Goal: Task Accomplishment & Management: Use online tool/utility

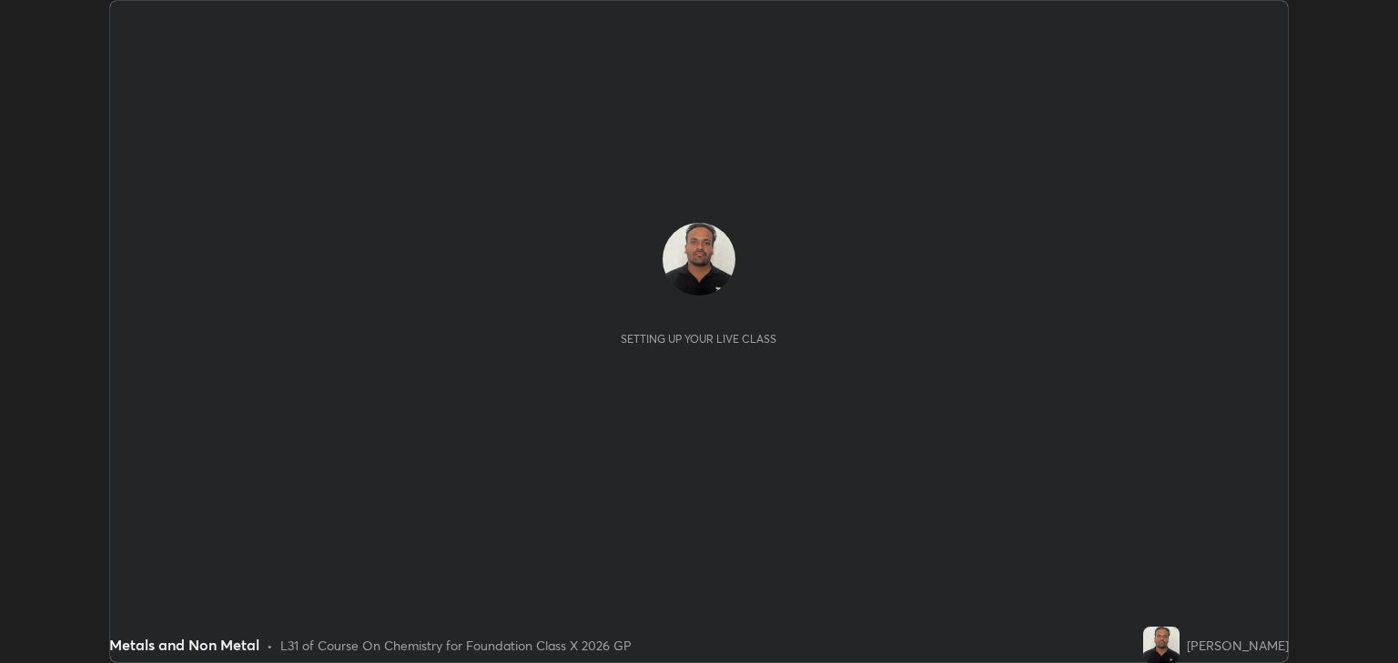
scroll to position [663, 1398]
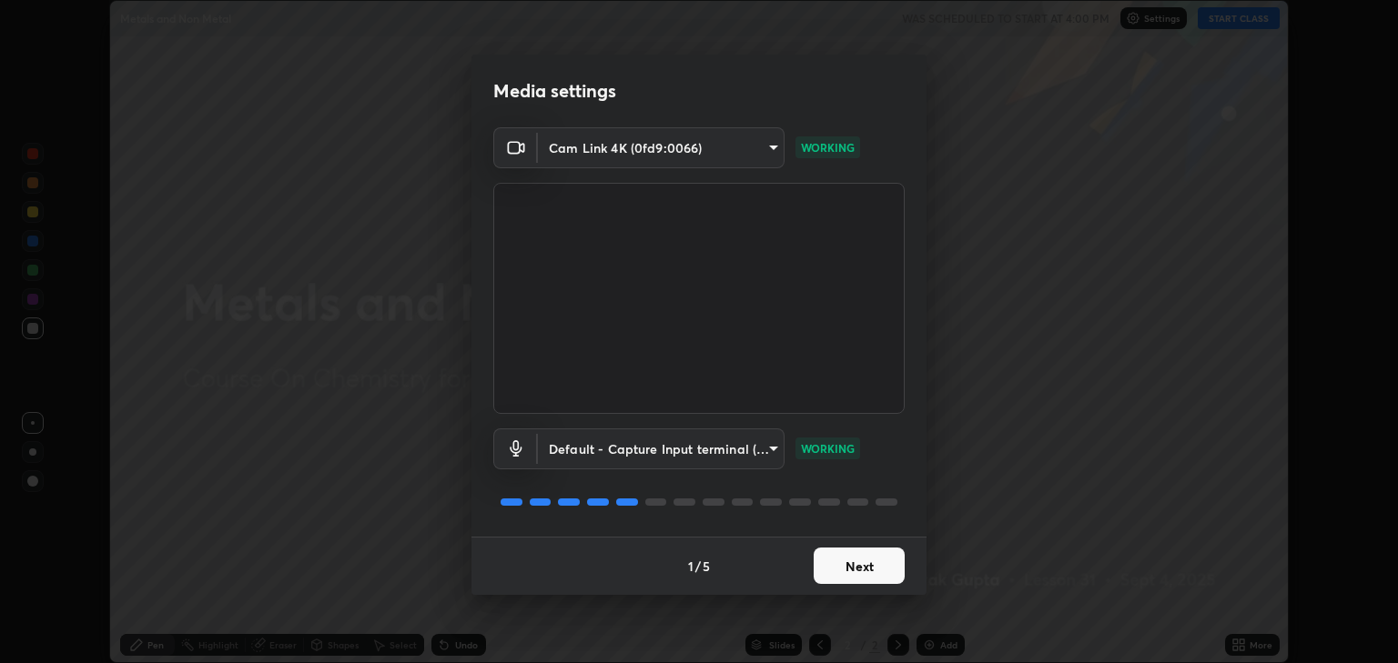
click at [854, 570] on button "Next" at bounding box center [859, 566] width 91 height 36
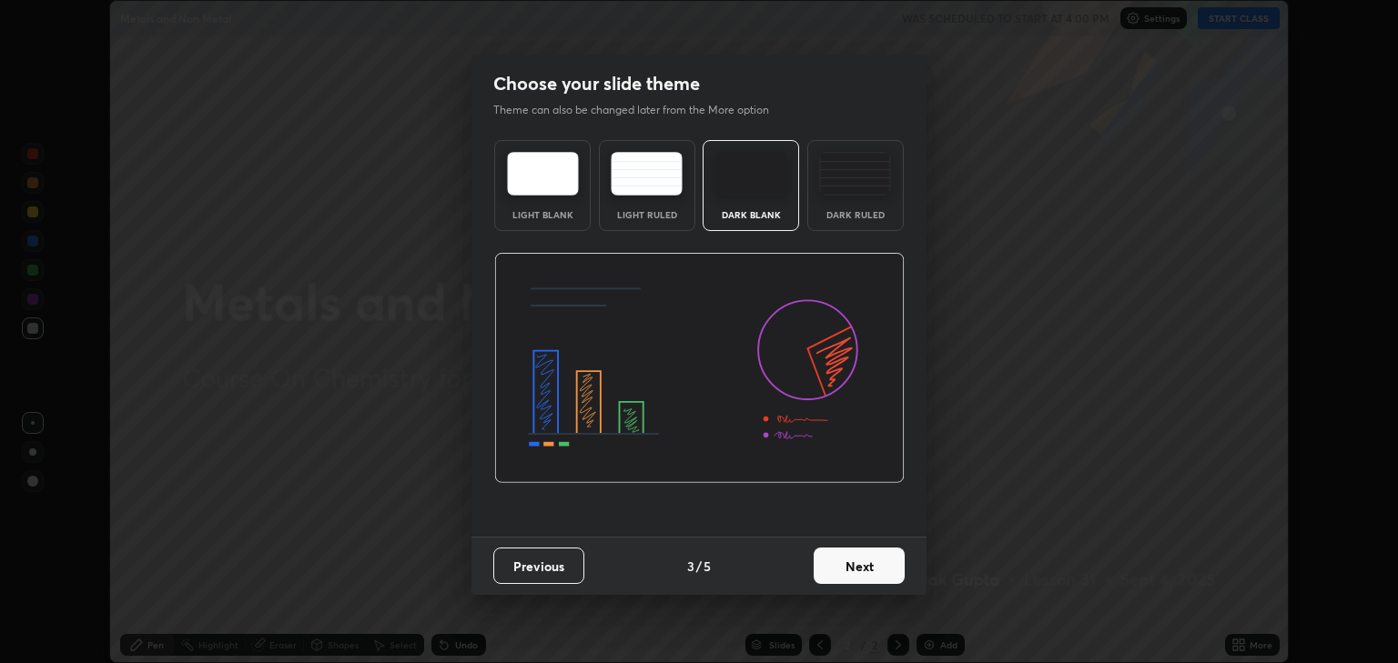
click at [859, 566] on button "Next" at bounding box center [859, 566] width 91 height 36
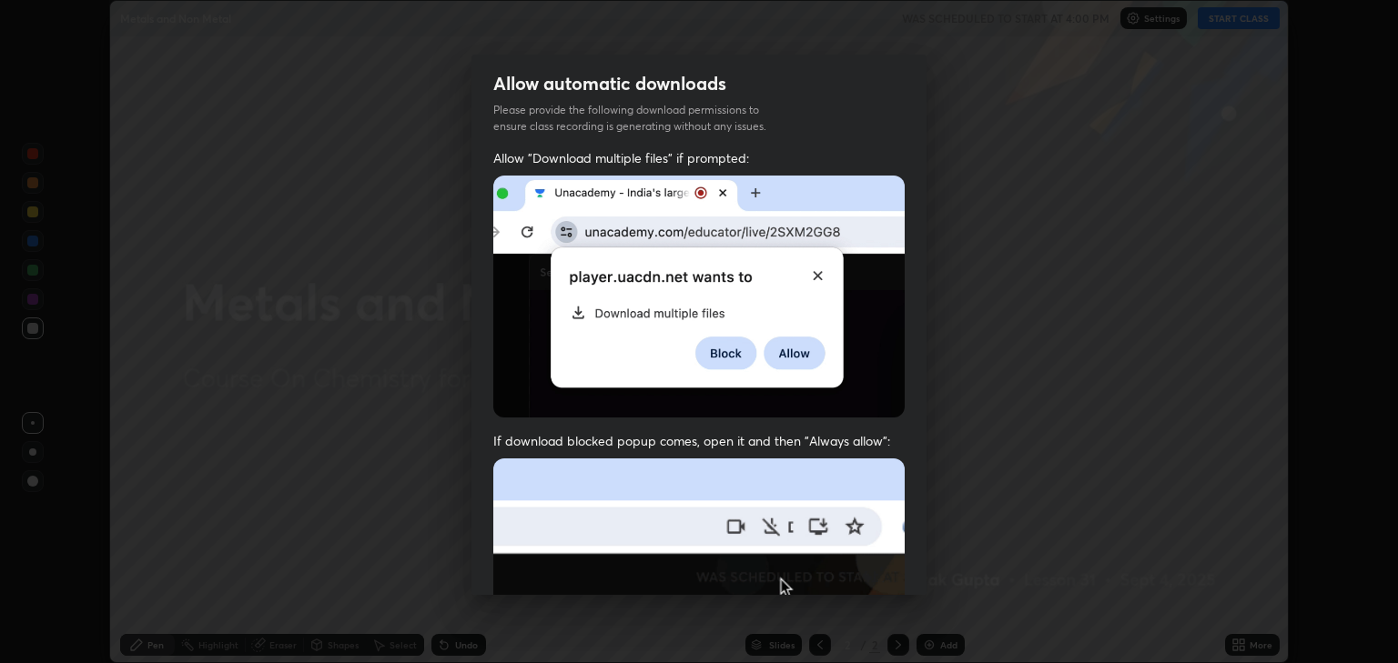
click at [864, 571] on img at bounding box center [698, 658] width 411 height 398
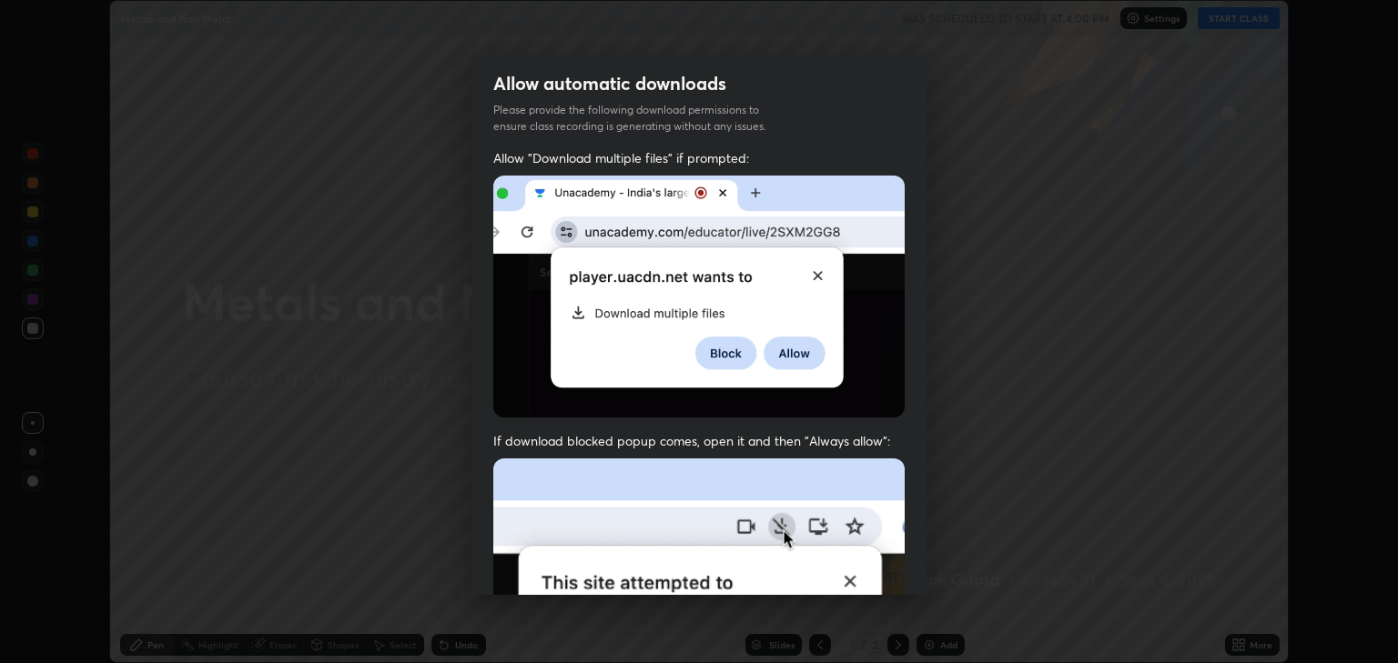
click at [874, 561] on img at bounding box center [698, 658] width 411 height 398
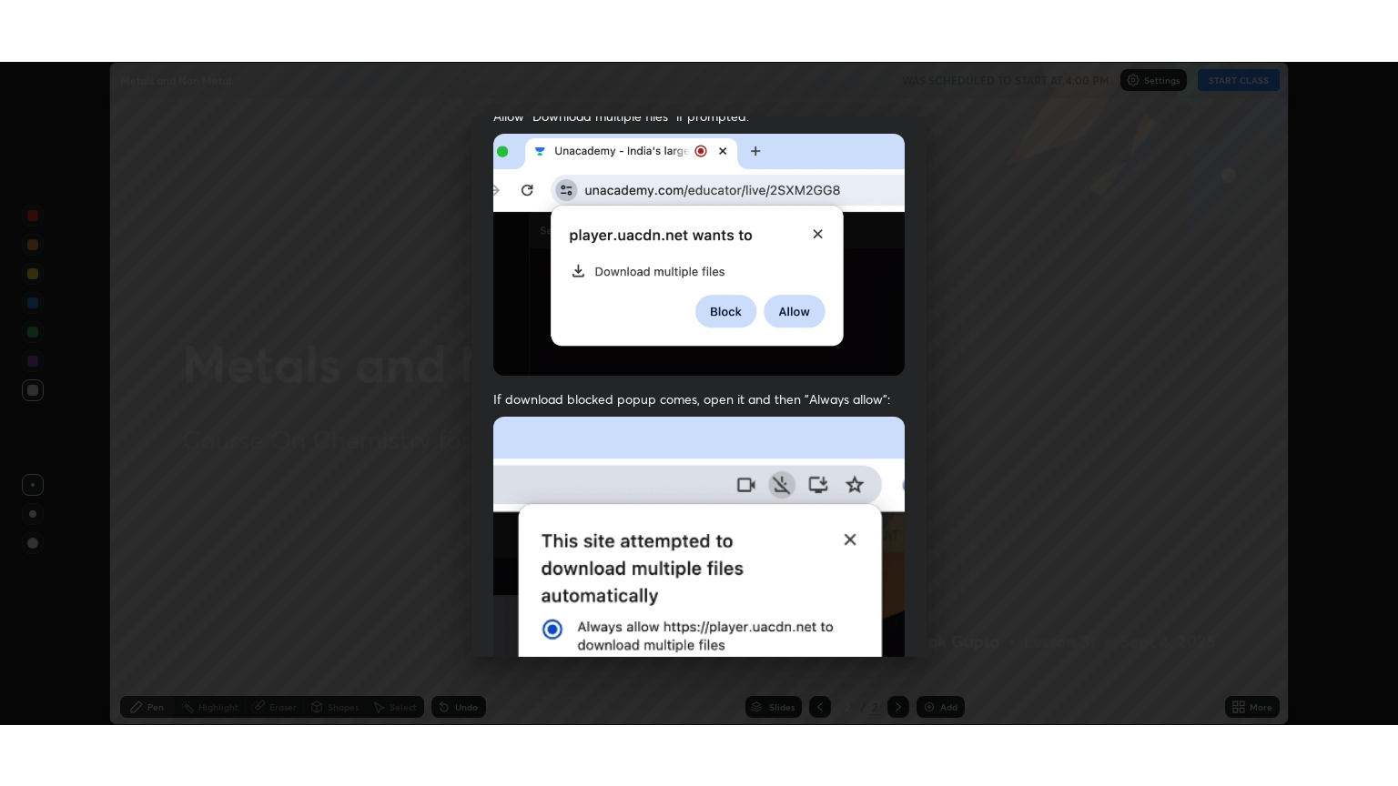
scroll to position [369, 0]
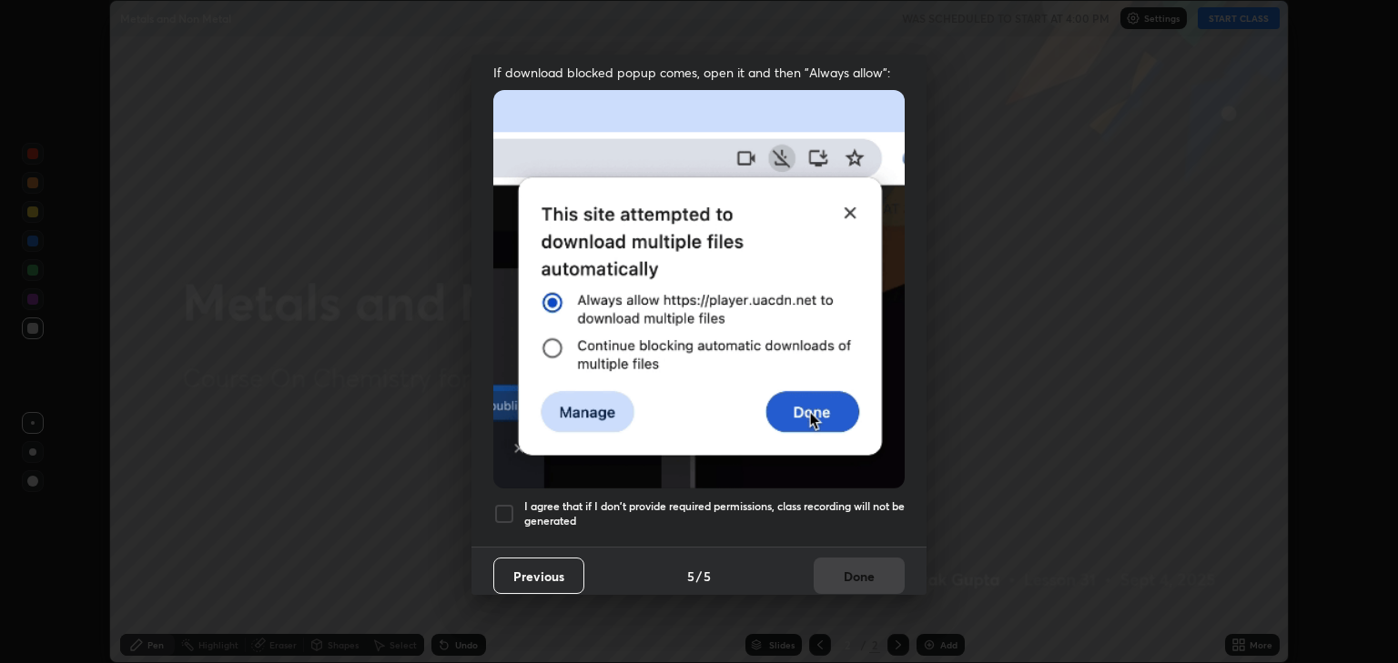
click at [804, 508] on h5 "I agree that if I don't provide required permissions, class recording will not …" at bounding box center [714, 514] width 380 height 28
click at [857, 561] on button "Done" at bounding box center [859, 576] width 91 height 36
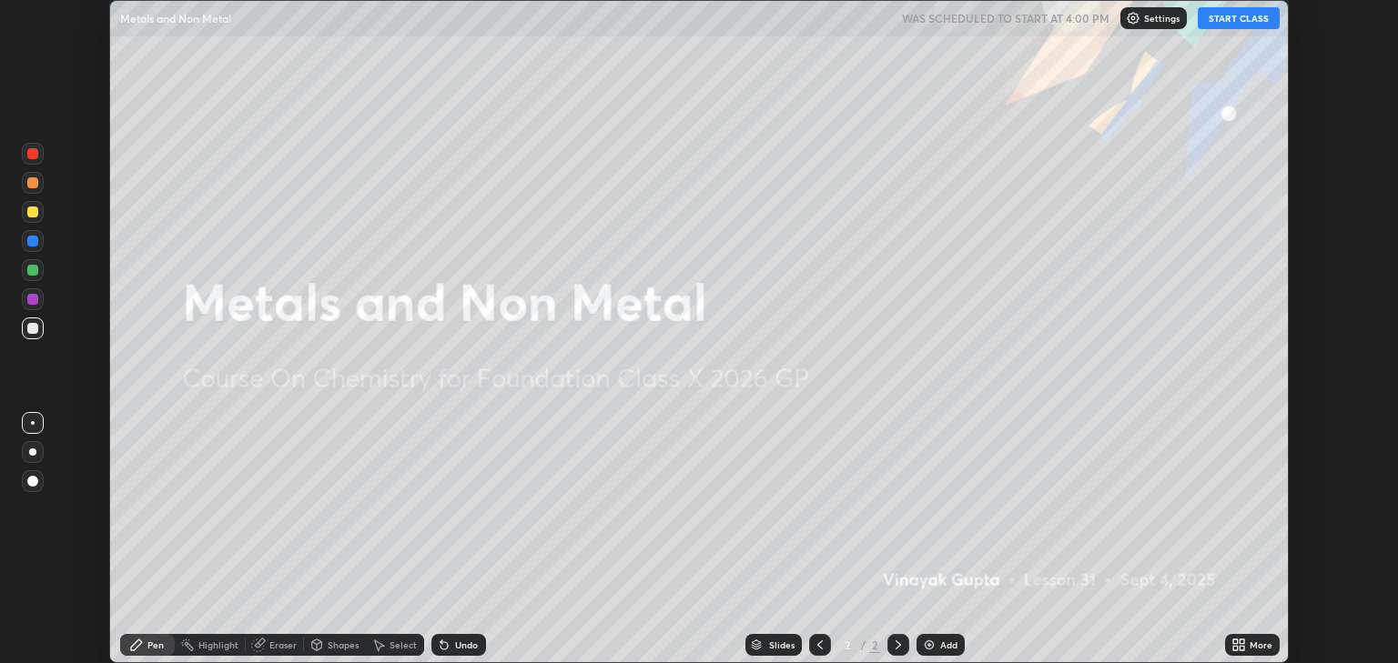
click at [1228, 638] on div "More" at bounding box center [1252, 645] width 55 height 22
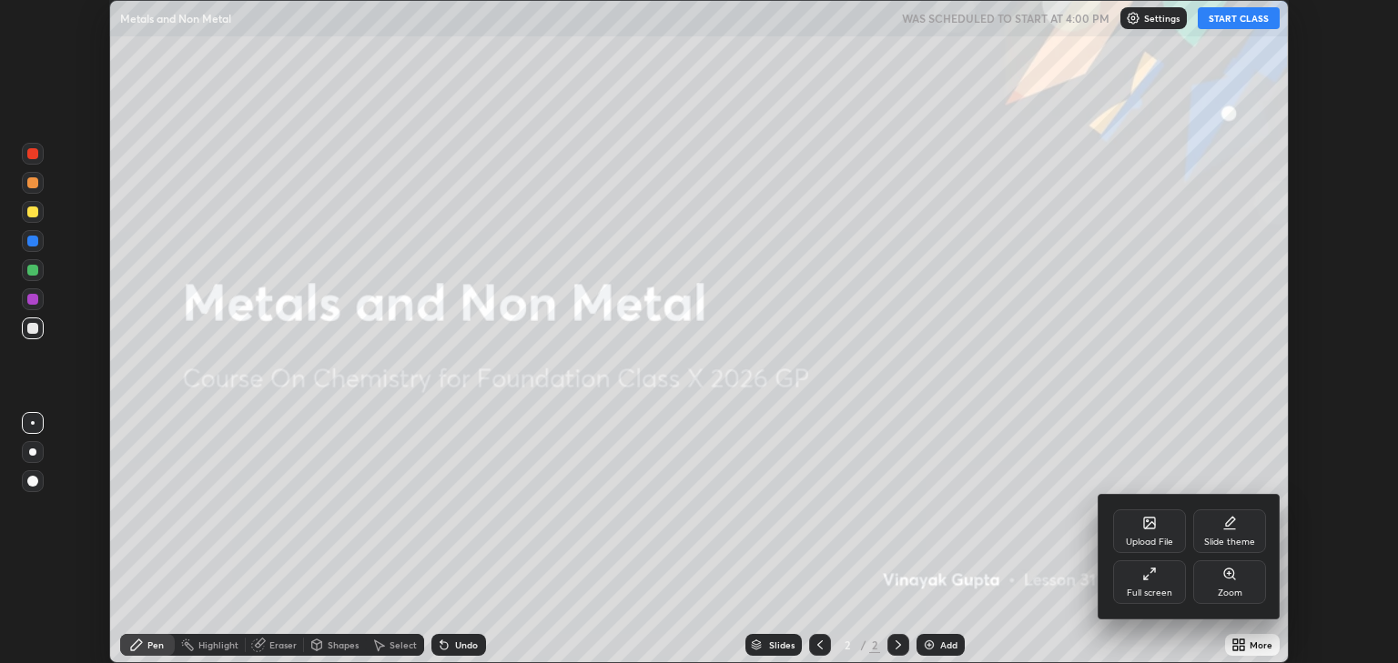
click at [1172, 589] on div "Full screen" at bounding box center [1149, 583] width 73 height 44
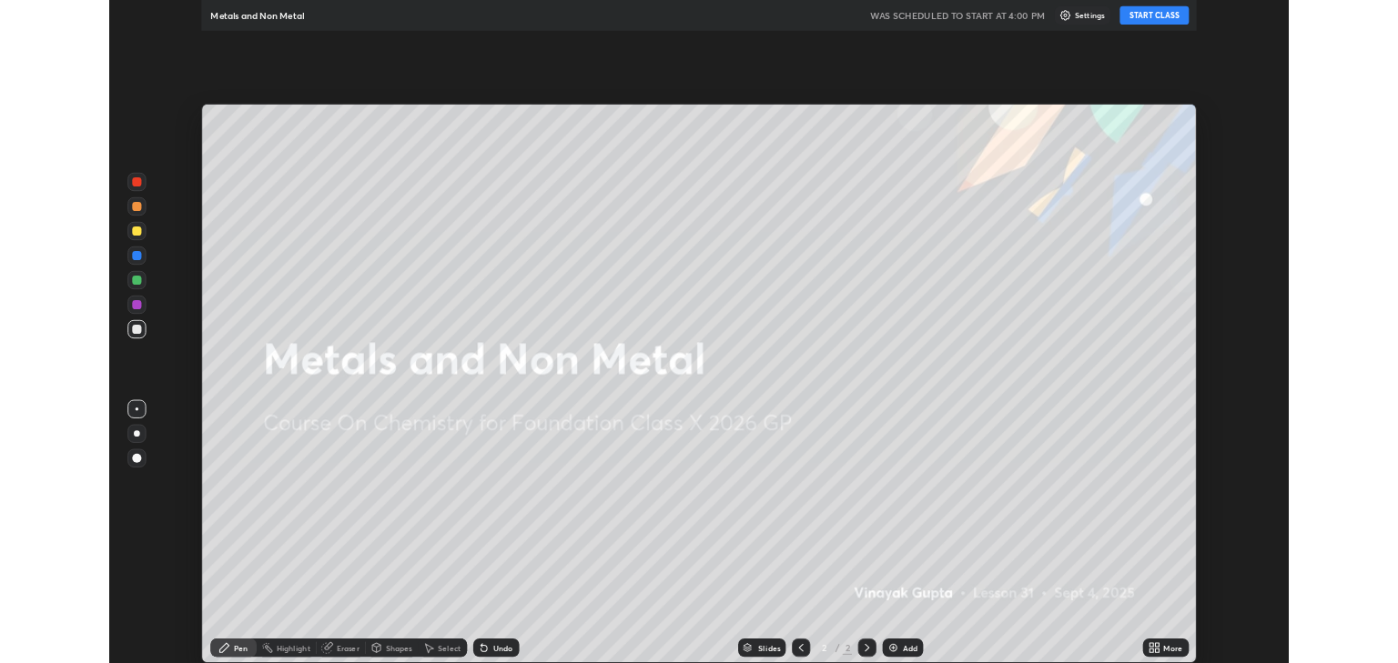
scroll to position [786, 1398]
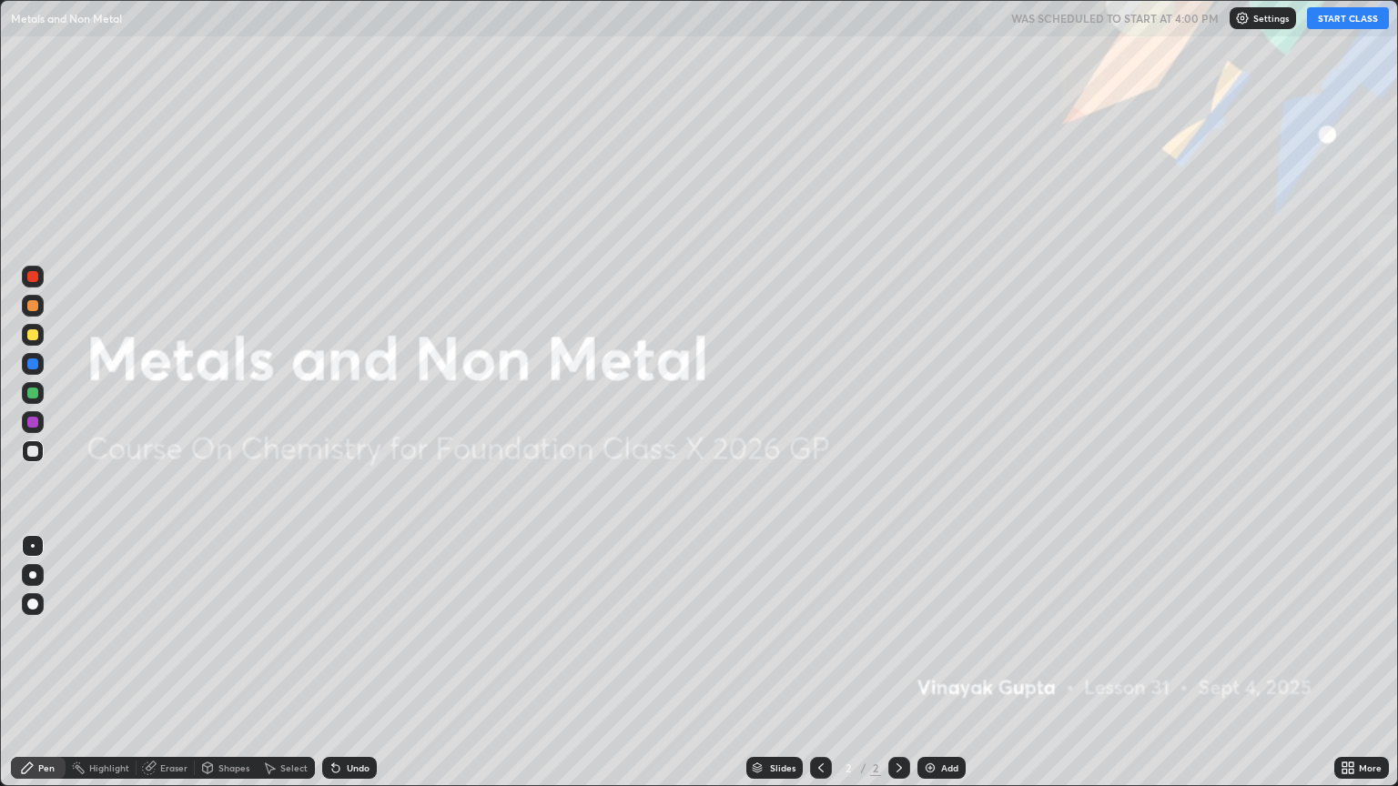
click at [1338, 19] on button "START CLASS" at bounding box center [1348, 18] width 82 height 22
click at [952, 662] on div "Add" at bounding box center [949, 767] width 17 height 9
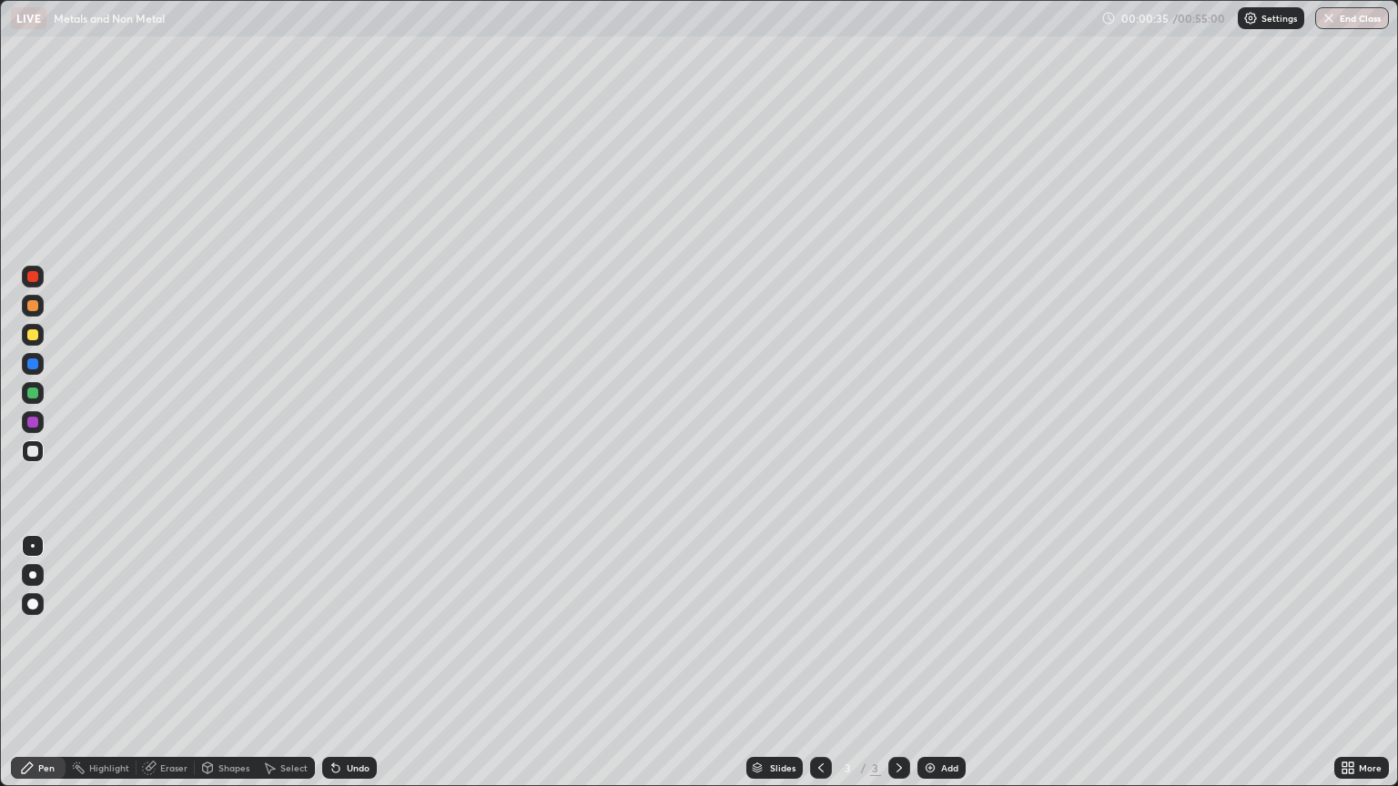
click at [42, 662] on div "Pen" at bounding box center [46, 767] width 16 height 9
click at [349, 662] on div "Undo" at bounding box center [358, 767] width 23 height 9
click at [348, 662] on div "Undo" at bounding box center [349, 768] width 55 height 22
click at [349, 662] on div "Undo" at bounding box center [349, 768] width 55 height 22
click at [348, 662] on div "Undo" at bounding box center [349, 768] width 55 height 22
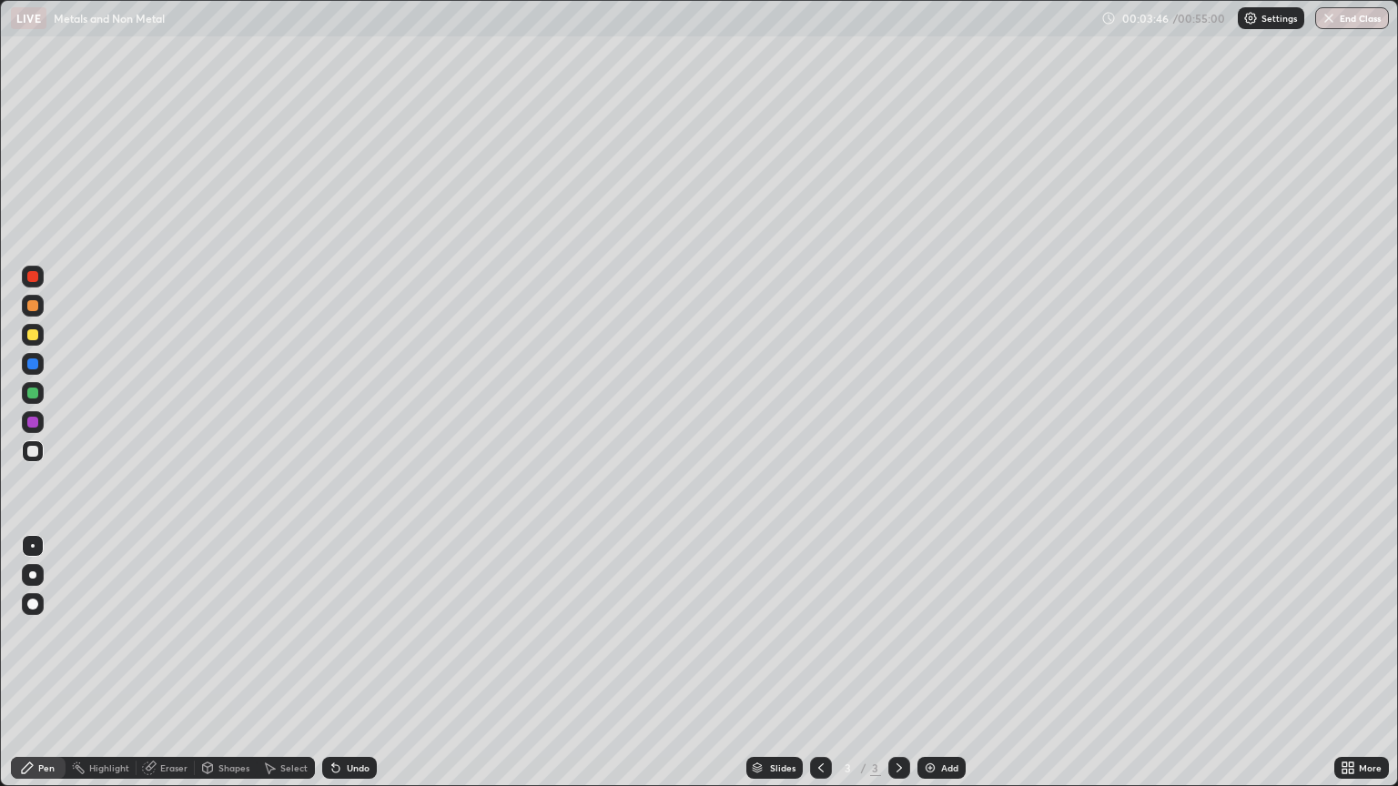
click at [349, 662] on div "Undo" at bounding box center [358, 767] width 23 height 9
click at [351, 662] on div "Undo" at bounding box center [358, 767] width 23 height 9
click at [356, 662] on div "Undo" at bounding box center [358, 767] width 23 height 9
click at [350, 662] on div "Undo" at bounding box center [358, 767] width 23 height 9
click at [353, 662] on div "Undo" at bounding box center [358, 767] width 23 height 9
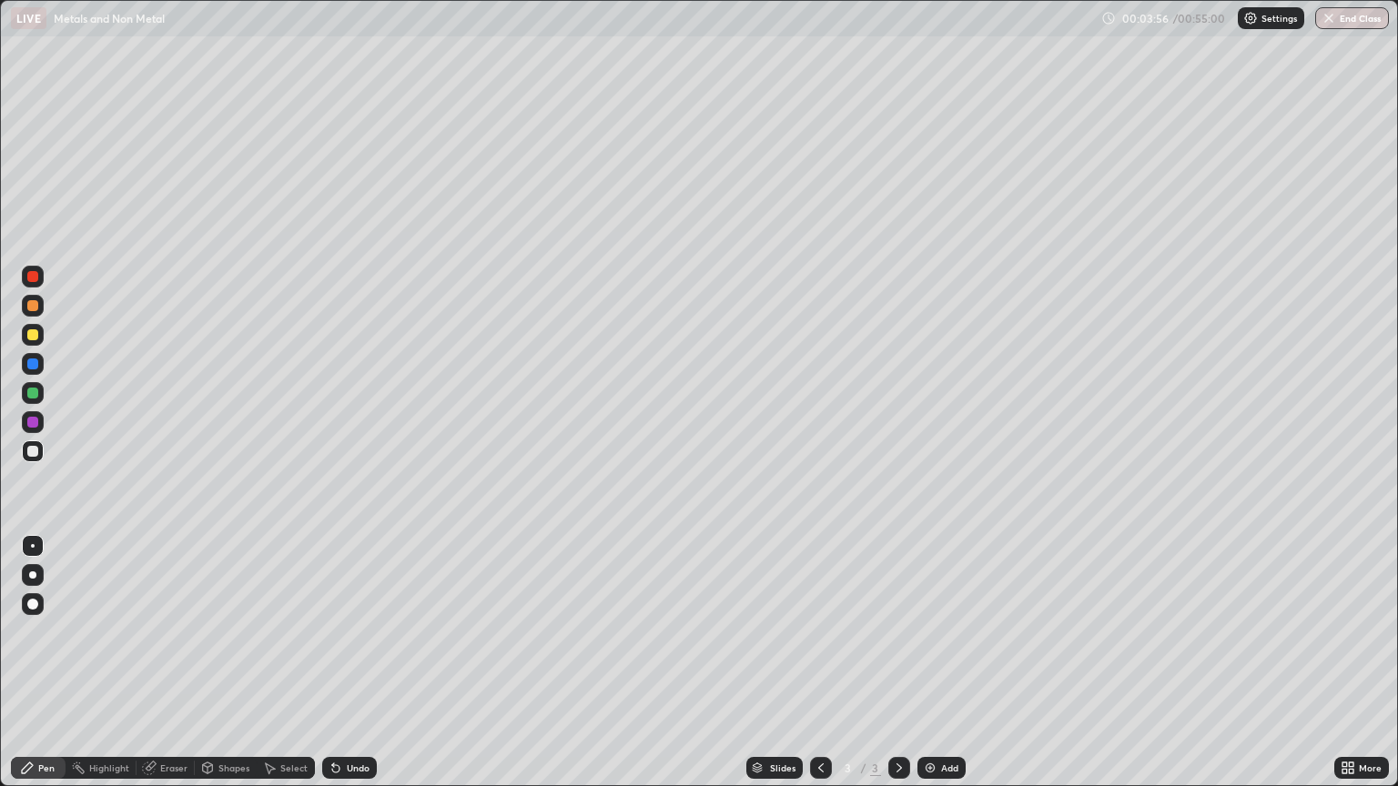
click at [353, 662] on div "Undo" at bounding box center [358, 767] width 23 height 9
click at [356, 662] on div "Undo" at bounding box center [358, 767] width 23 height 9
click at [357, 662] on div "Undo" at bounding box center [358, 767] width 23 height 9
click at [231, 662] on div "Shapes" at bounding box center [233, 767] width 31 height 9
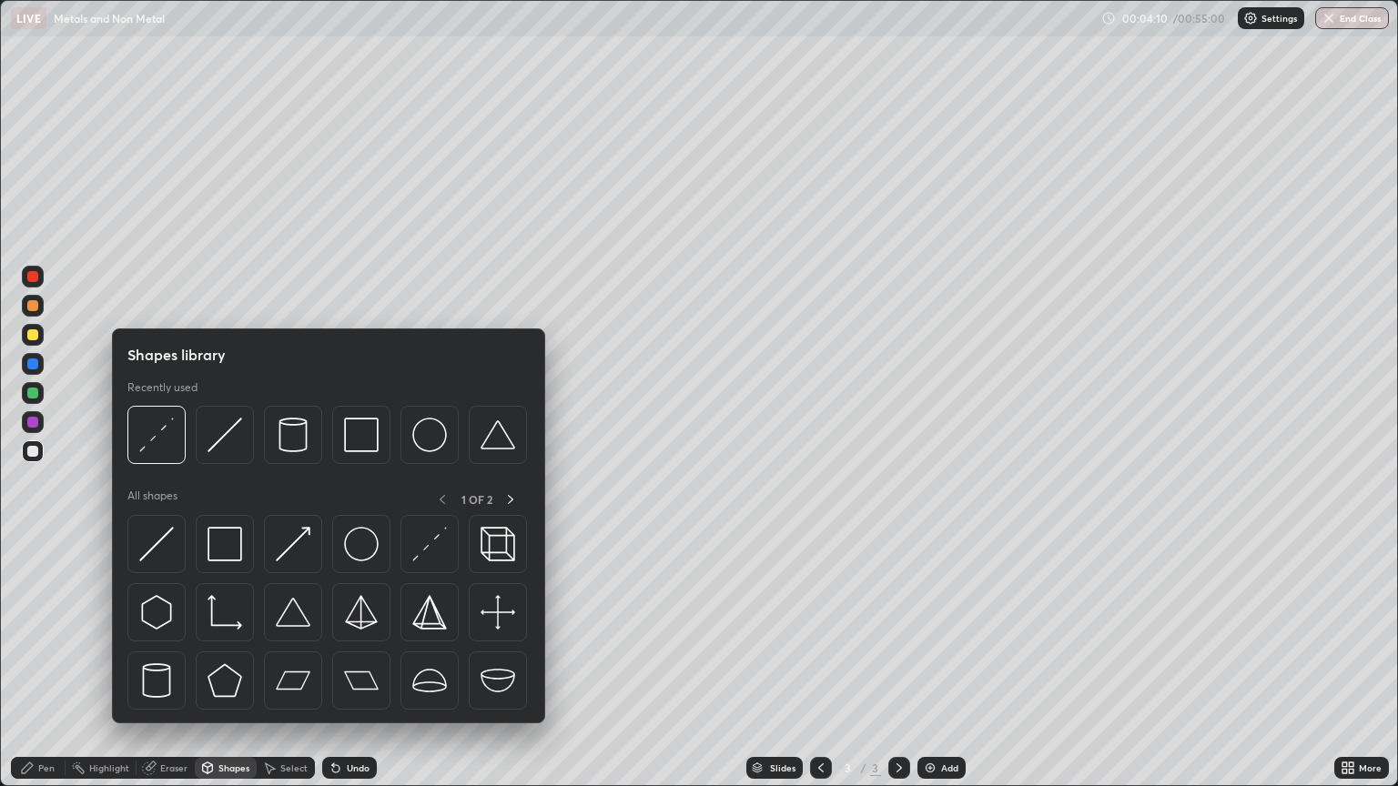
click at [177, 662] on div "Eraser" at bounding box center [173, 767] width 27 height 9
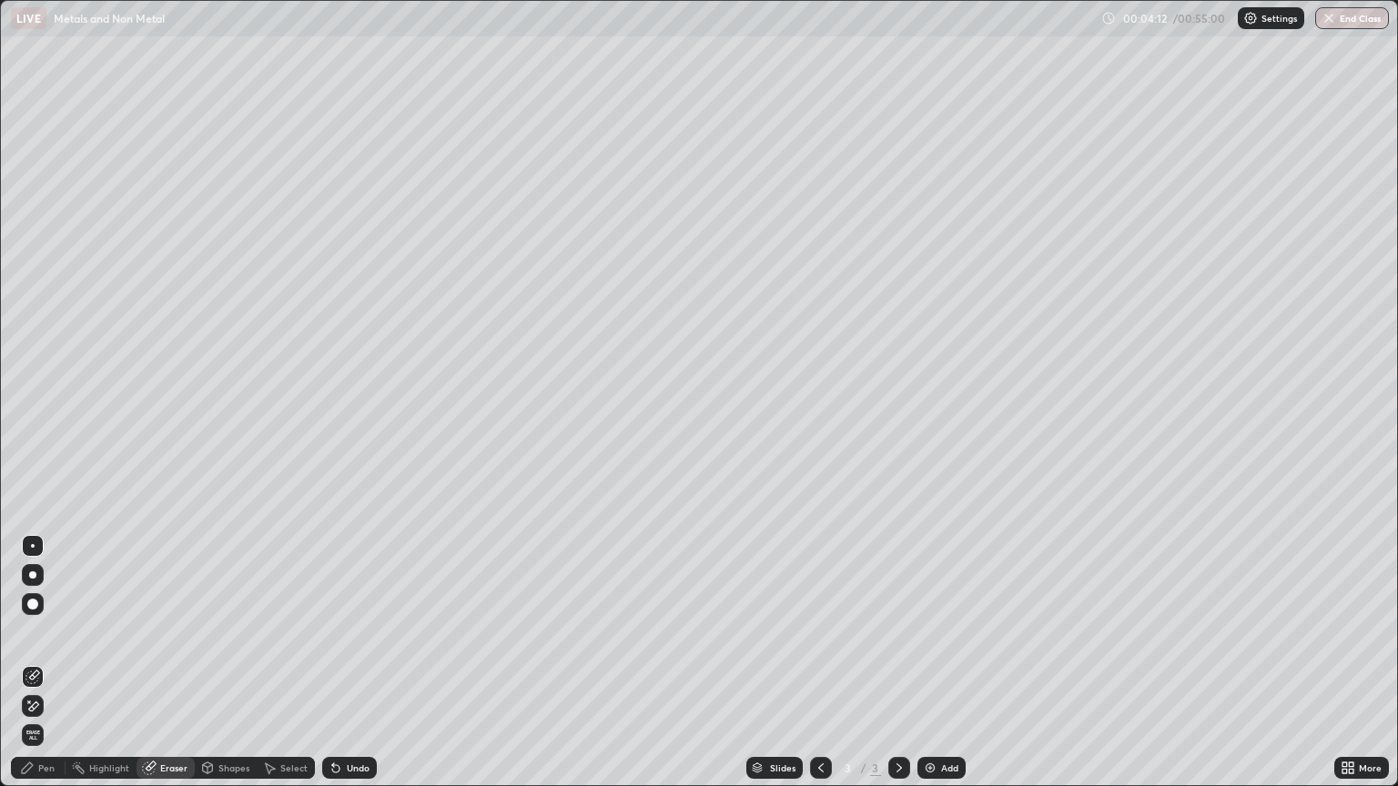
click at [58, 662] on div "Pen" at bounding box center [38, 768] width 55 height 22
click at [936, 662] on div "Add" at bounding box center [941, 768] width 48 height 22
click at [348, 662] on div "Undo" at bounding box center [349, 768] width 55 height 22
click at [344, 662] on div "Undo" at bounding box center [349, 768] width 55 height 22
click at [1362, 18] on button "End Class" at bounding box center [1352, 18] width 74 height 22
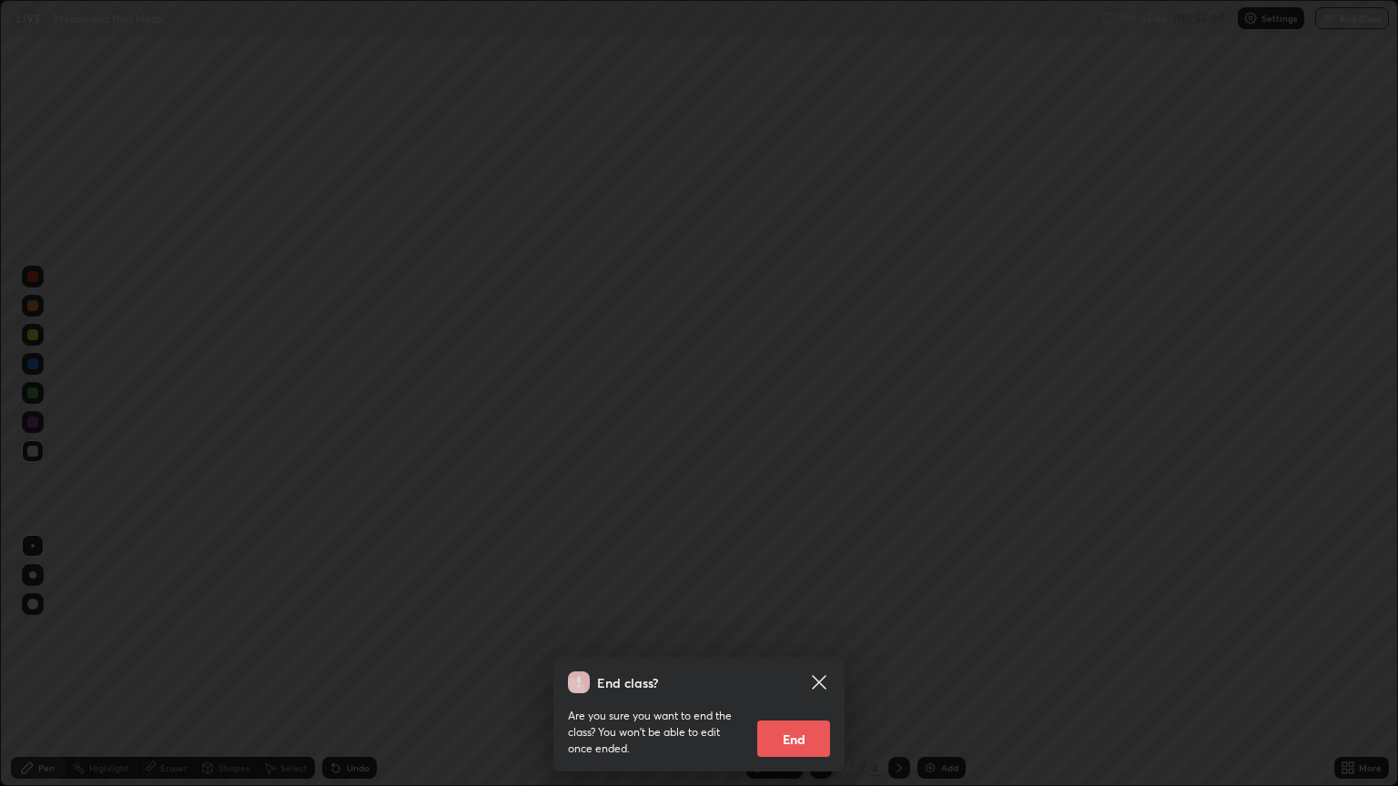
click at [808, 662] on button "End" at bounding box center [793, 739] width 73 height 36
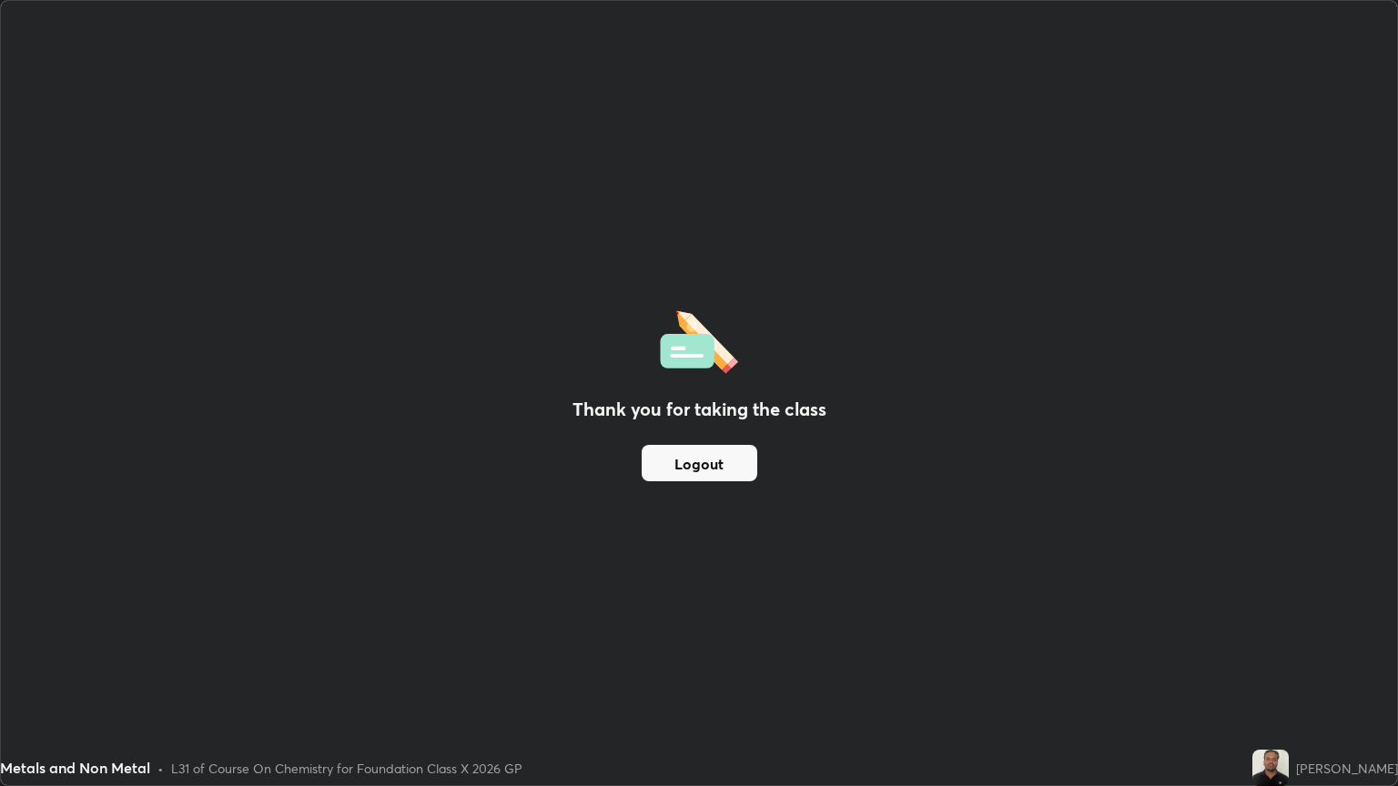
click at [1289, 662] on img at bounding box center [1270, 768] width 36 height 36
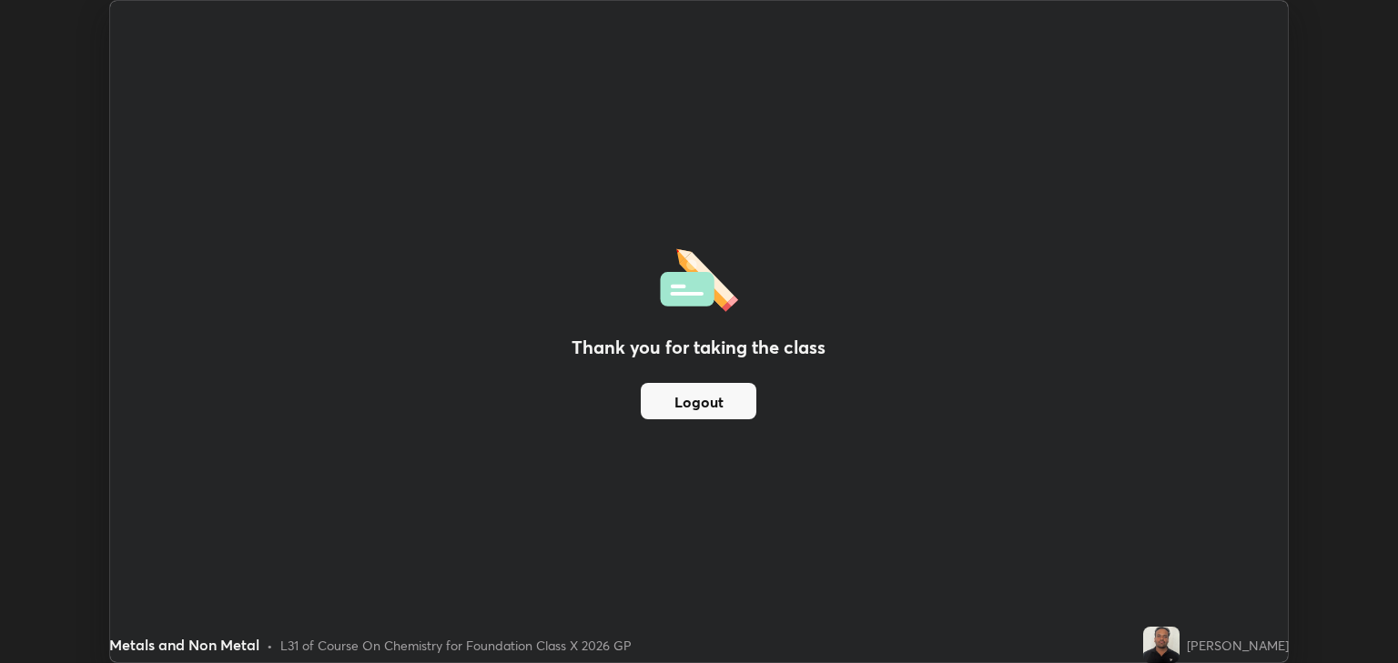
scroll to position [90335, 89602]
